Goal: Task Accomplishment & Management: Manage account settings

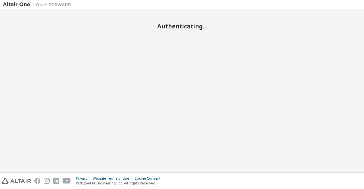
drag, startPoint x: 0, startPoint y: 0, endPoint x: 88, endPoint y: 48, distance: 100.3
click at [88, 48] on div "Authenticating..." at bounding box center [182, 91] width 359 height 158
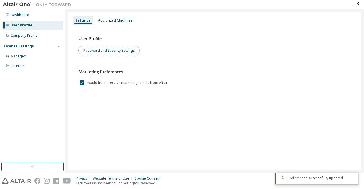
click at [101, 49] on button "Password and Security Settings" at bounding box center [109, 51] width 61 height 10
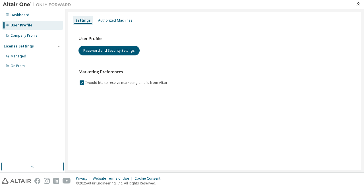
click at [175, 79] on div "Marketing Preferences I would like to receive marketing emails from Altair" at bounding box center [215, 77] width 273 height 17
click at [100, 19] on div "Authorized Machines" at bounding box center [115, 20] width 34 height 5
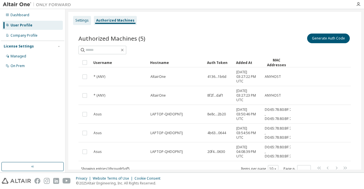
click at [85, 19] on div "Settings" at bounding box center [81, 20] width 13 height 5
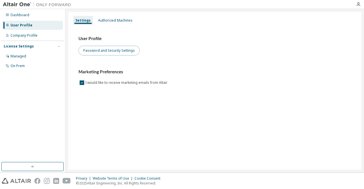
click at [108, 50] on button "Password and Security Settings" at bounding box center [109, 51] width 61 height 10
